Goal: Share content

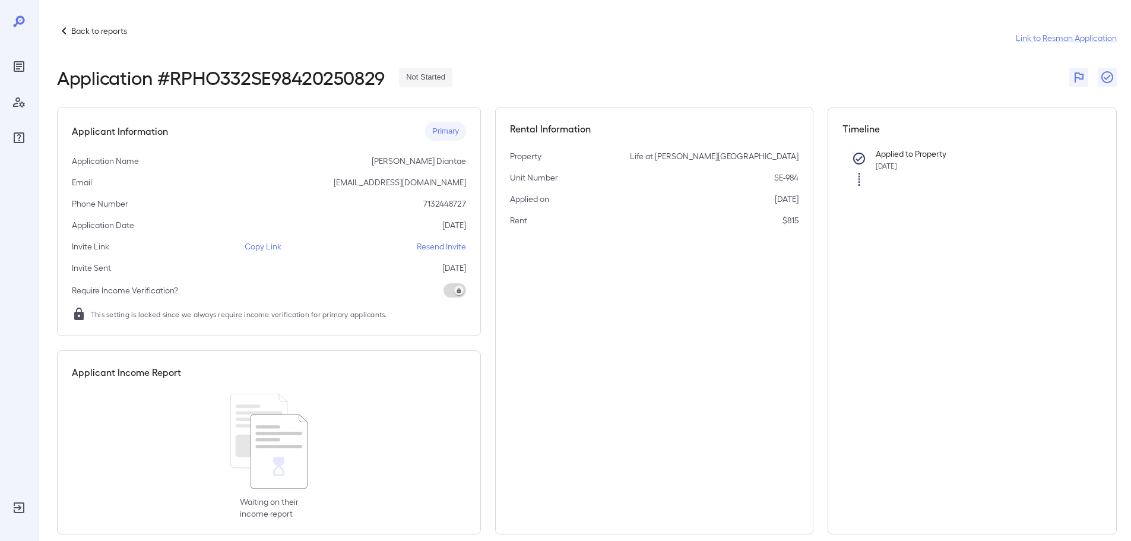
click at [275, 247] on p "Copy Link" at bounding box center [263, 246] width 37 height 12
click at [89, 28] on p "Back to reports" at bounding box center [99, 31] width 56 height 12
